Goal: Task Accomplishment & Management: Manage account settings

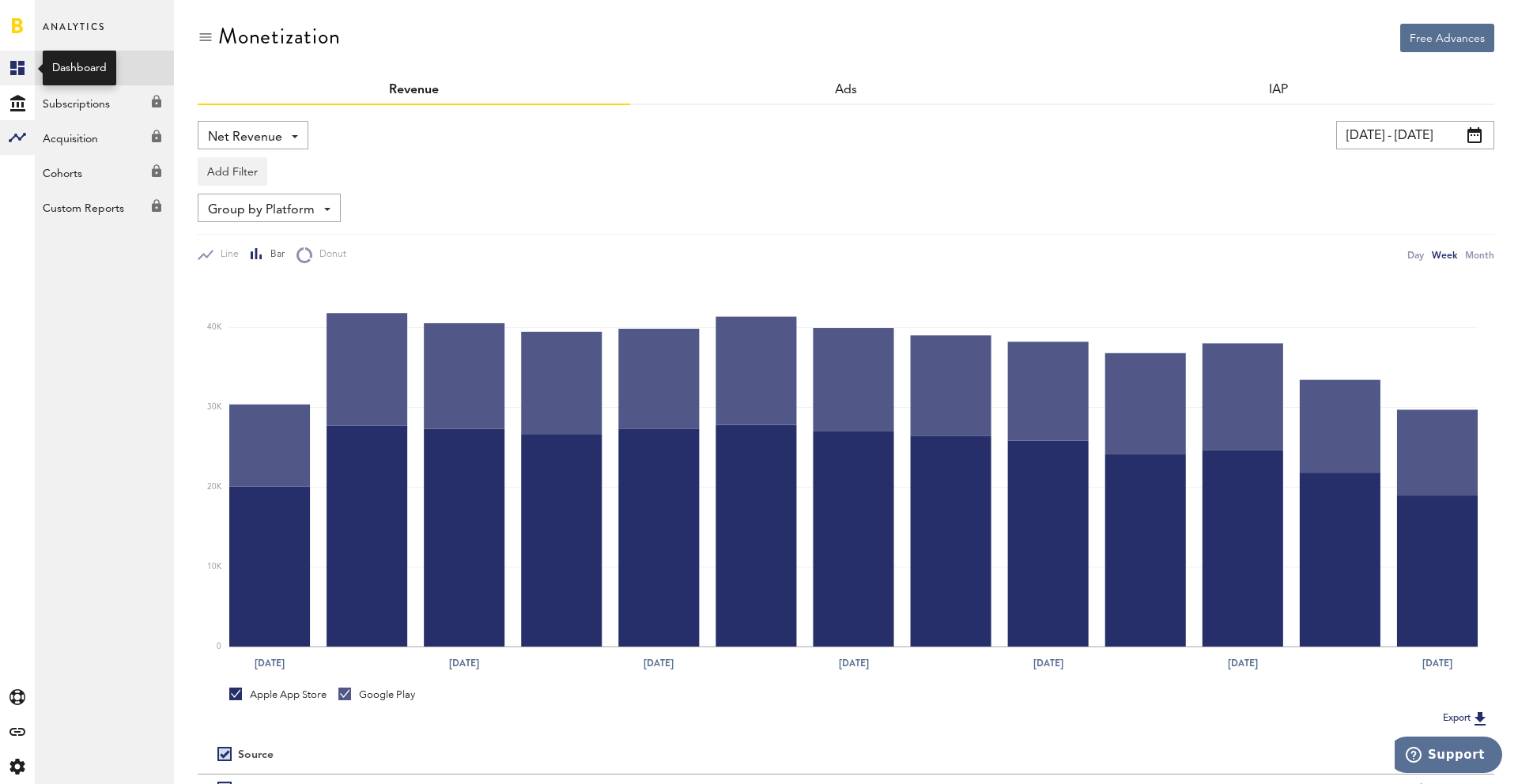
click at [16, 68] on rect at bounding box center [17, 68] width 19 height 19
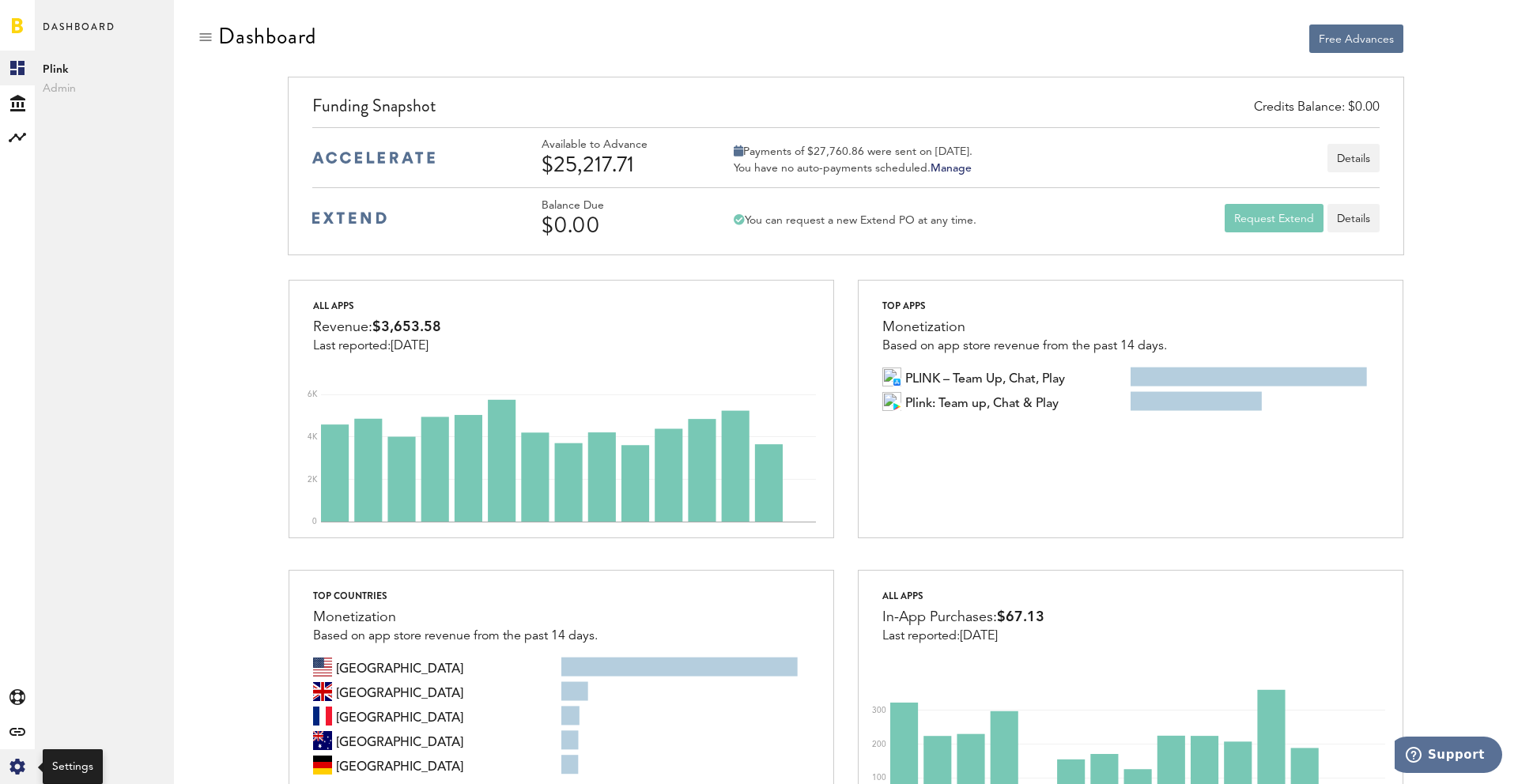
click at [28, 763] on div "Created with Sketch." at bounding box center [17, 767] width 35 height 35
click at [69, 253] on div "Log Out" at bounding box center [105, 239] width 139 height 29
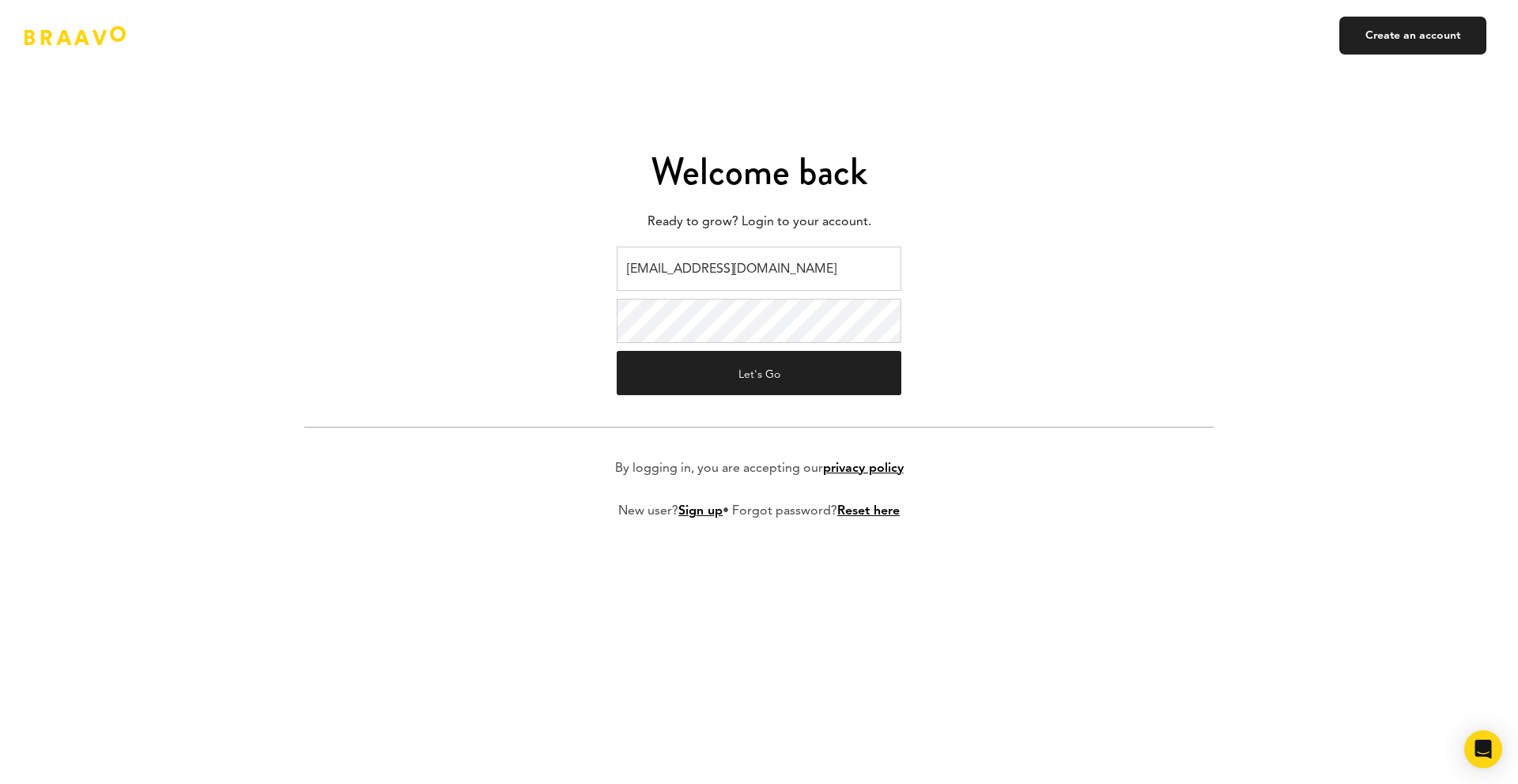
click at [659, 265] on input "ads@plink.tech" at bounding box center [758, 268] width 284 height 44
type input "[EMAIL_ADDRESS][DOMAIN_NAME]"
click at [719, 374] on button "Let's Go" at bounding box center [758, 373] width 284 height 44
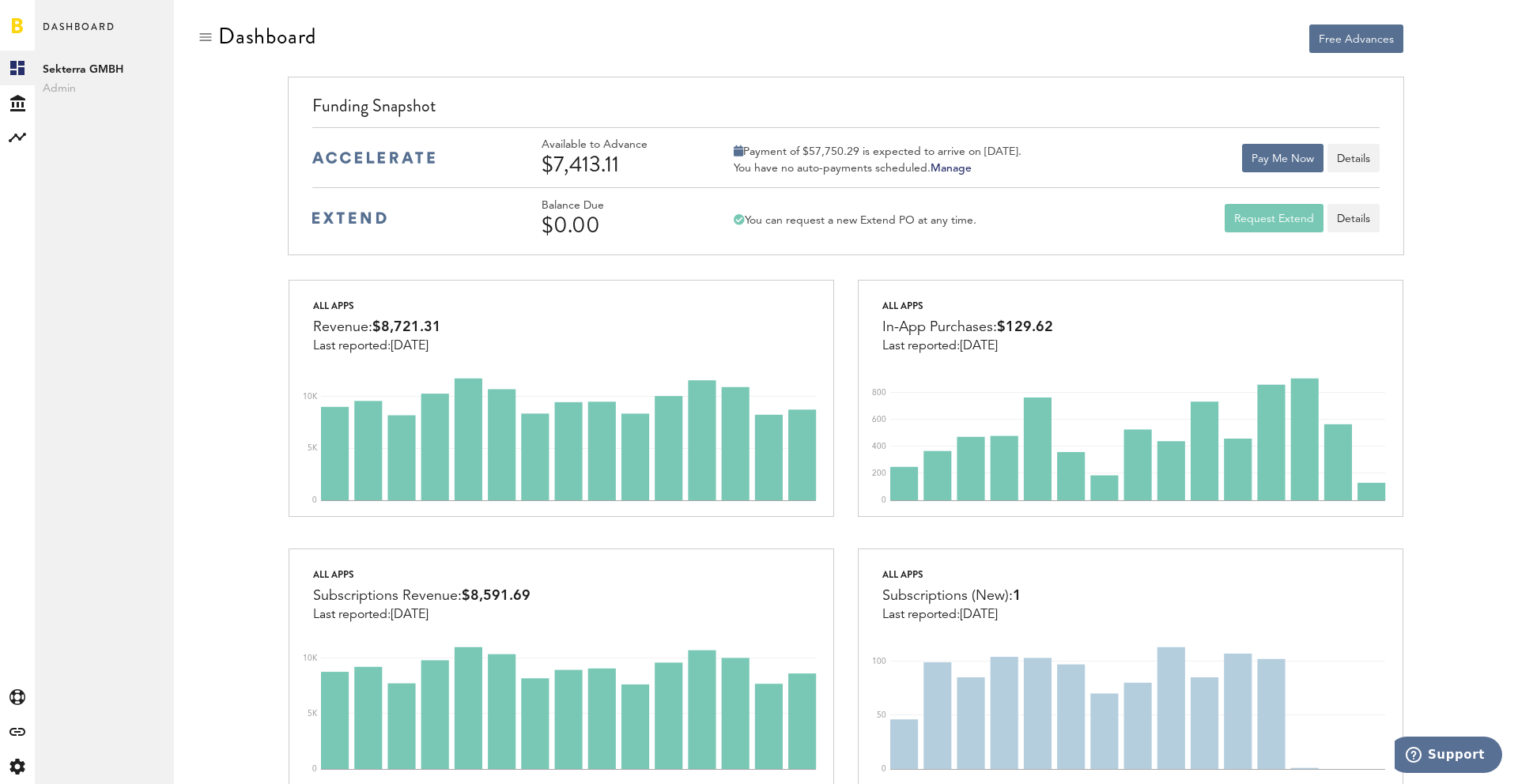
click at [846, 70] on div "Free Advances" at bounding box center [847, 53] width 1139 height 60
click at [23, 768] on icon "Created with Sketch." at bounding box center [18, 767] width 16 height 16
click at [61, 252] on div "Log Out" at bounding box center [105, 239] width 139 height 29
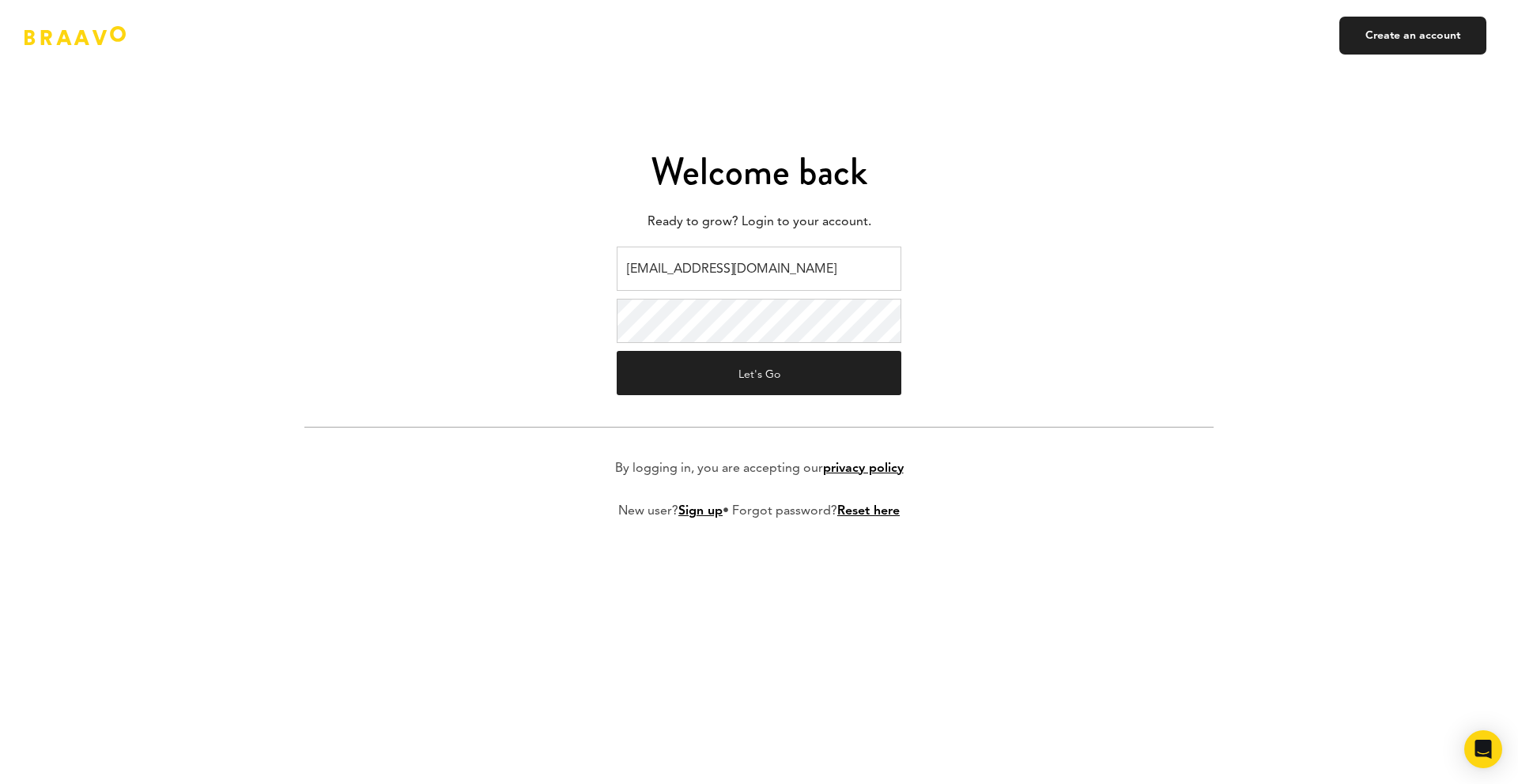
click at [677, 271] on input "[EMAIL_ADDRESS][DOMAIN_NAME]" at bounding box center [758, 268] width 284 height 44
type input "[EMAIL_ADDRESS][DOMAIN_NAME]"
click at [720, 372] on button "Let's Go" at bounding box center [758, 373] width 284 height 44
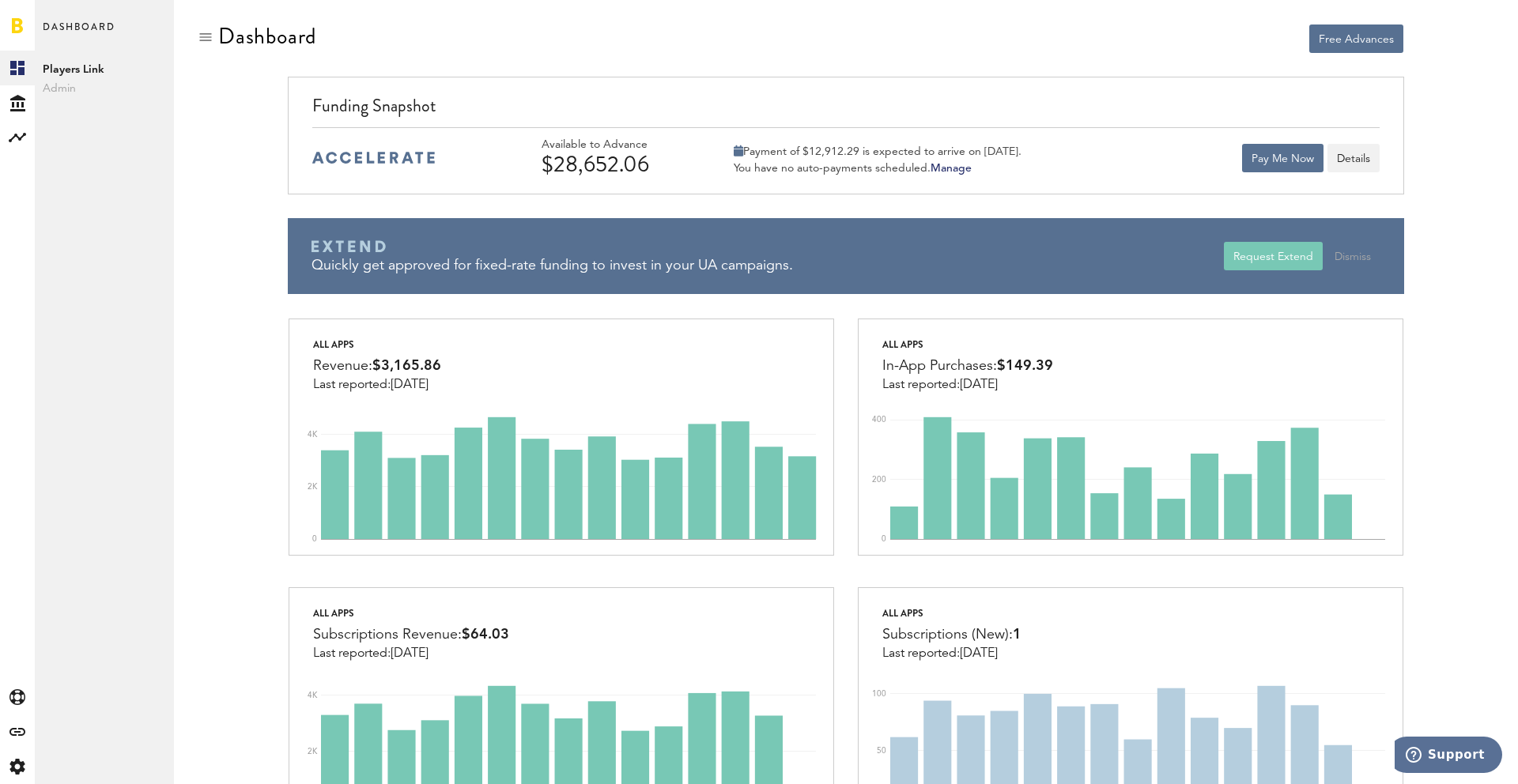
click at [613, 39] on div at bounding box center [560, 38] width 546 height 30
click at [1458, 125] on div "Funding Snapshot Available to Advance $28,652.06 Payment of $12,912.29 is expec…" at bounding box center [846, 197] width 1297 height 241
click at [893, 37] on div "Free Advances" at bounding box center [1131, 39] width 545 height 29
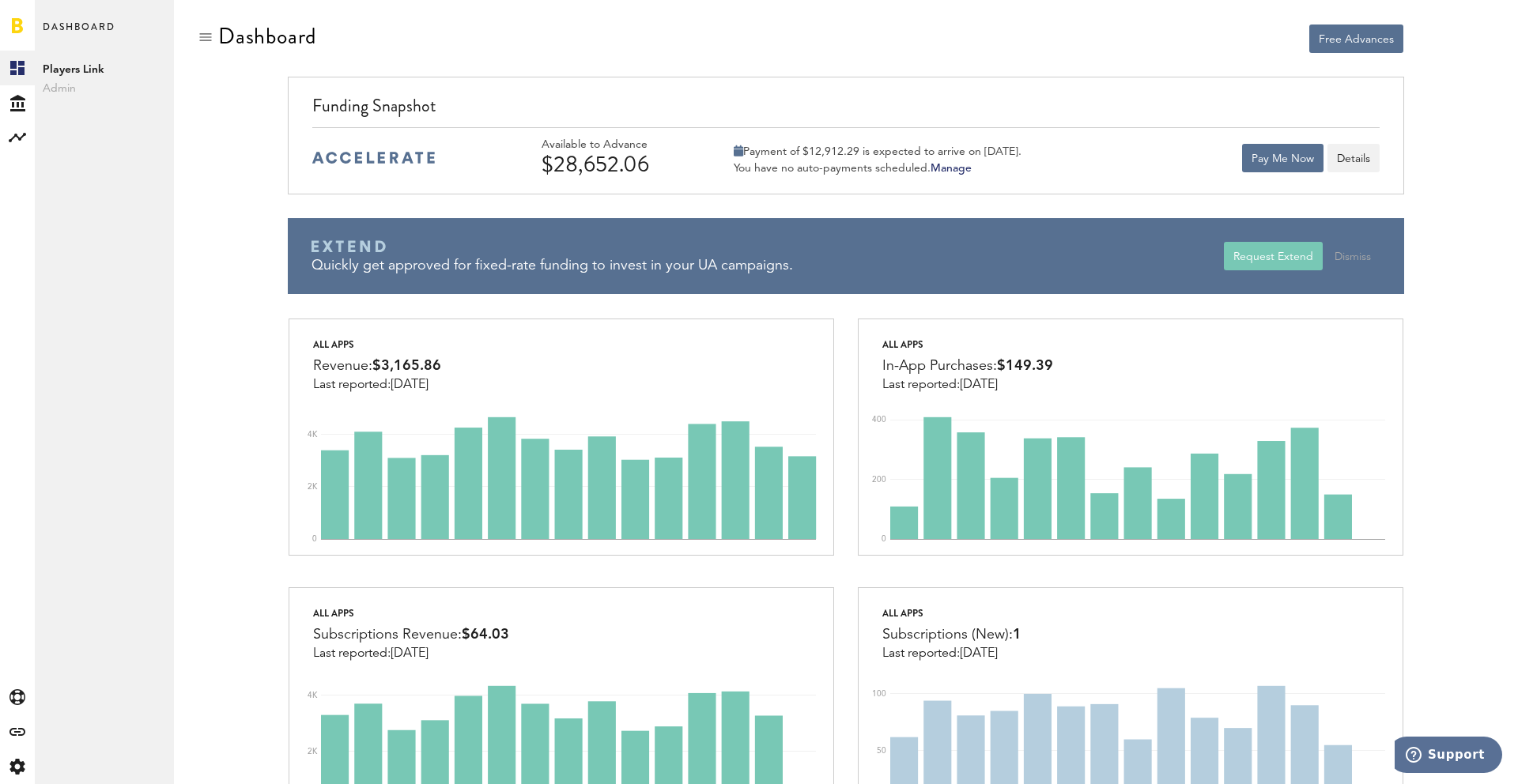
click at [275, 193] on div "Funding Snapshot Available to Advance $28,652.06 Payment of $12,912.29 is expec…" at bounding box center [846, 197] width 1297 height 241
click at [252, 163] on div "Funding Snapshot Available to Advance $28,652.06 Payment of $12,912.29 is expec…" at bounding box center [846, 197] width 1297 height 241
click at [729, 47] on div at bounding box center [560, 38] width 546 height 30
